Goal: Task Accomplishment & Management: Use online tool/utility

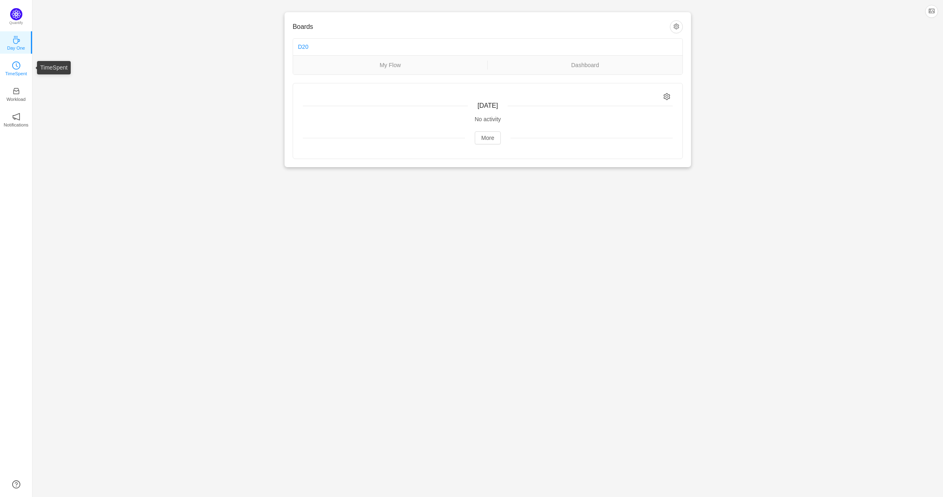
click at [20, 75] on p "TimeSpent" at bounding box center [16, 73] width 22 height 7
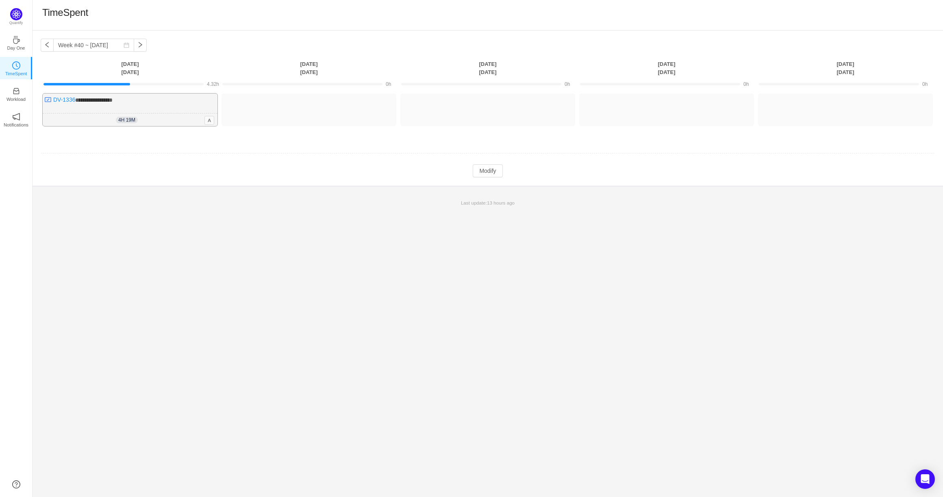
click at [173, 115] on div "4h 19m 4h 19m A" at bounding box center [130, 119] width 175 height 13
click at [488, 172] on button "Modify" at bounding box center [488, 170] width 30 height 13
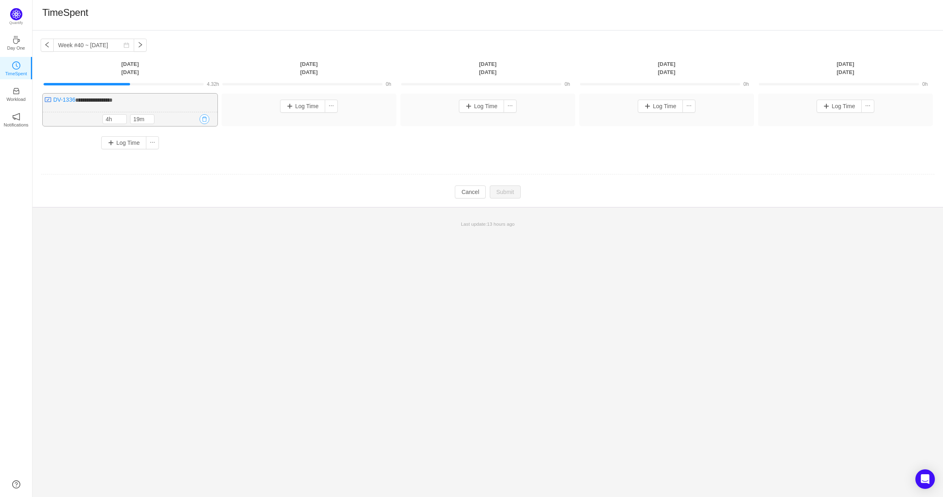
click at [202, 119] on button "button" at bounding box center [205, 119] width 10 height 10
click at [194, 155] on button "Yes" at bounding box center [195, 155] width 16 height 10
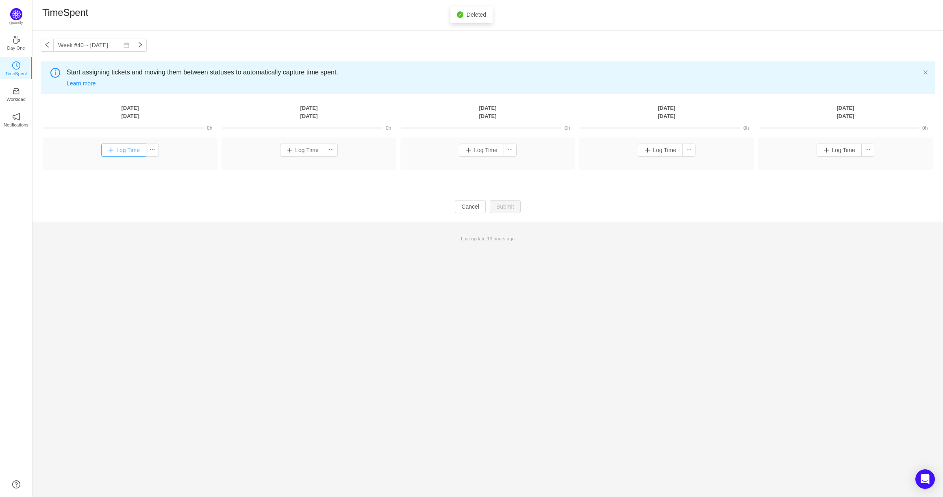
click at [107, 150] on button "Log Time" at bounding box center [123, 150] width 45 height 13
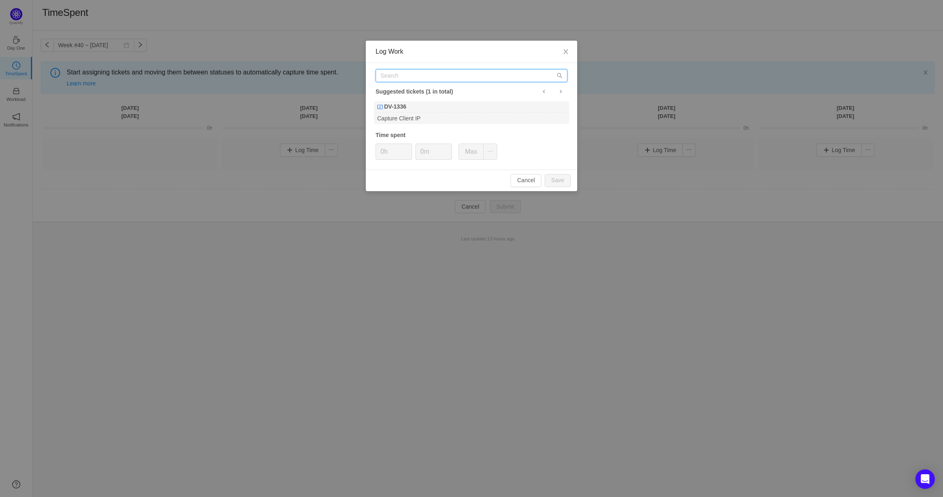
click at [435, 75] on input "text" at bounding box center [472, 75] width 192 height 13
type input "DV-1436"
click at [431, 111] on div "DV-1436" at bounding box center [471, 106] width 195 height 11
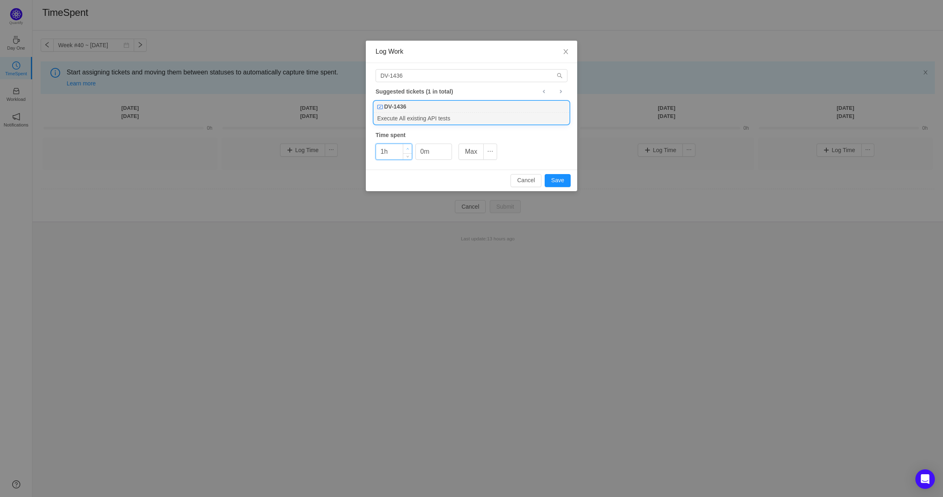
click at [405, 148] on span "Increase Value" at bounding box center [407, 148] width 9 height 9
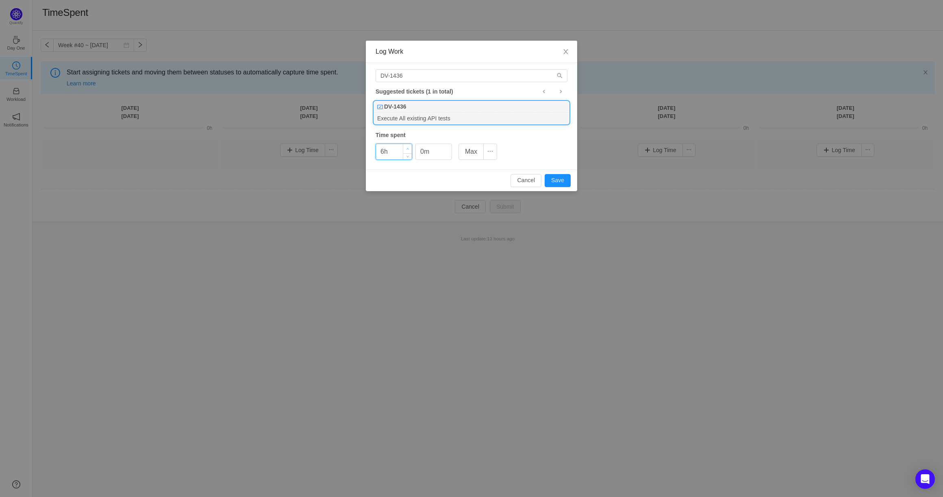
click at [405, 148] on span "Increase Value" at bounding box center [407, 148] width 9 height 9
click at [556, 183] on button "Save" at bounding box center [558, 180] width 26 height 13
type input "0h"
